Goal: Task Accomplishment & Management: Manage account settings

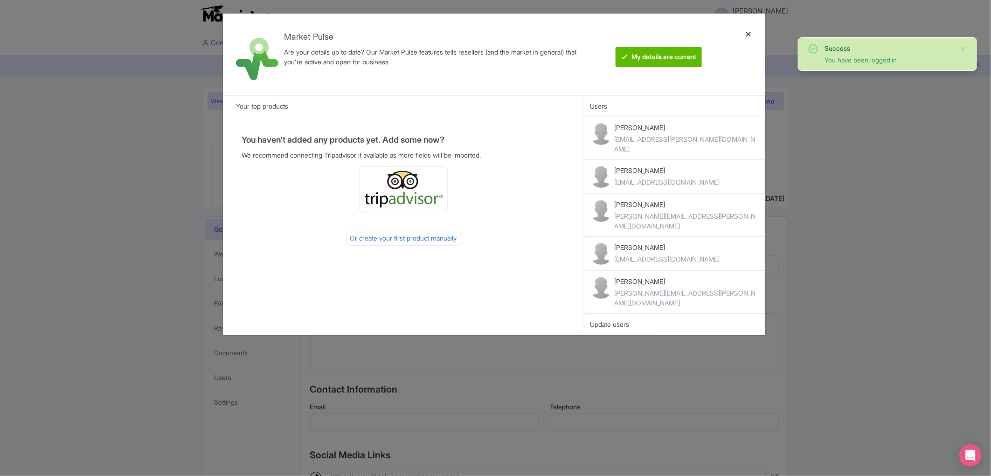
click at [747, 39] on div at bounding box center [749, 54] width 22 height 67
click at [750, 34] on div at bounding box center [749, 54] width 22 height 67
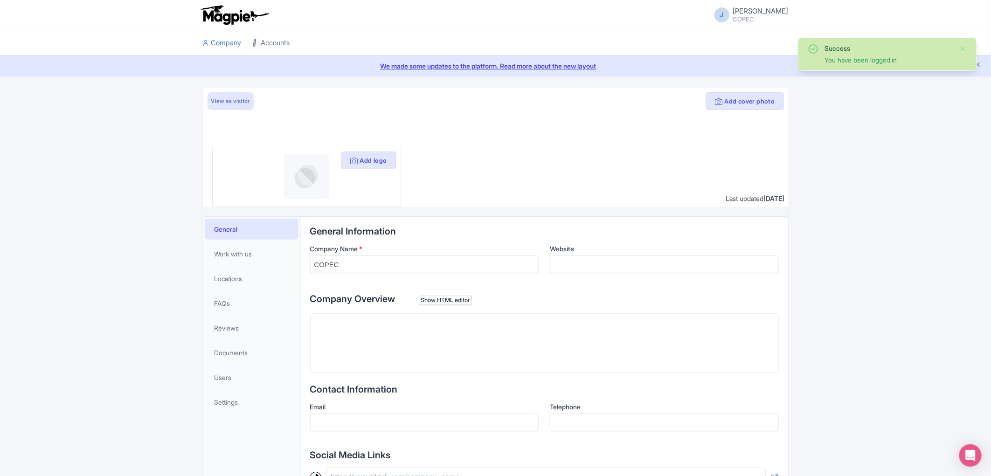
click at [273, 43] on link "Accounts" at bounding box center [271, 43] width 37 height 26
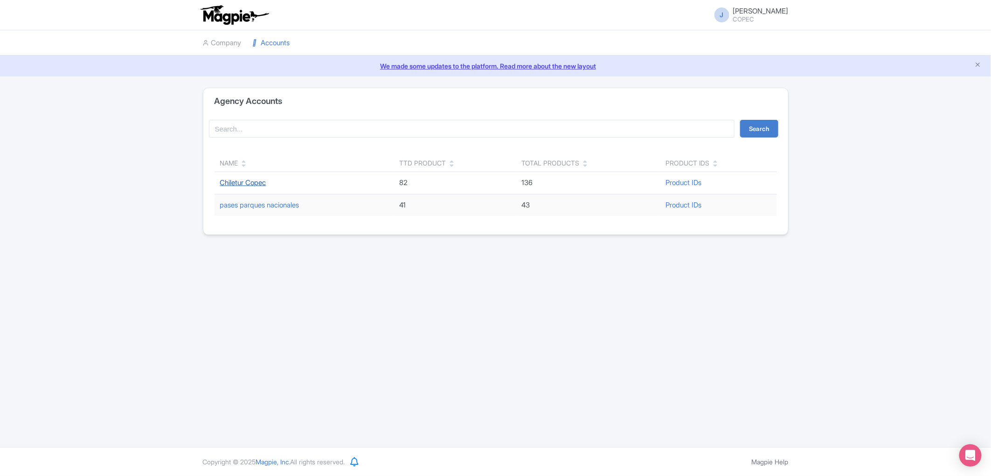
click at [243, 185] on link "Chiletur Copec" at bounding box center [243, 182] width 46 height 9
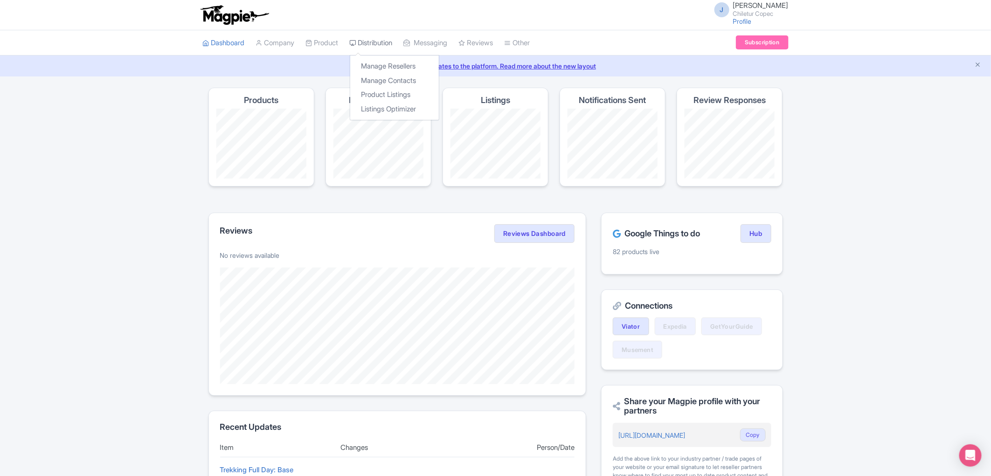
click at [382, 41] on link "Distribution" at bounding box center [371, 43] width 43 height 26
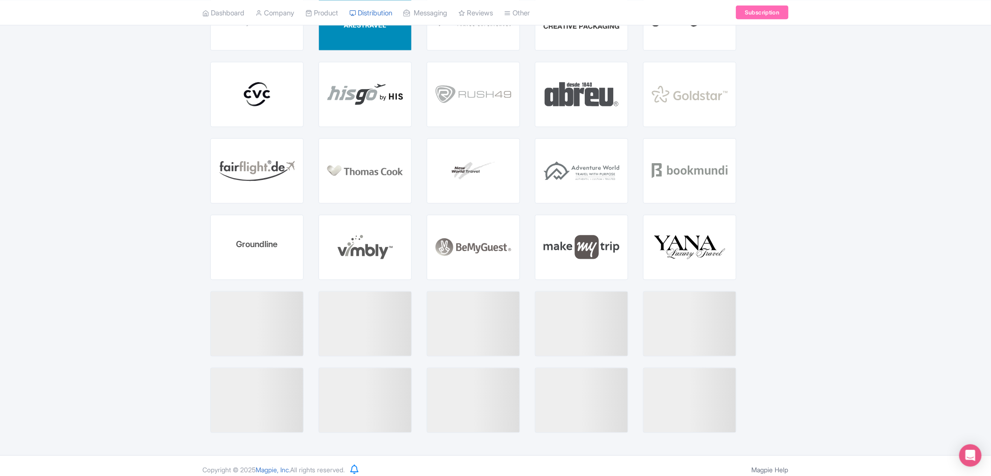
scroll to position [781, 0]
